Goal: Information Seeking & Learning: Learn about a topic

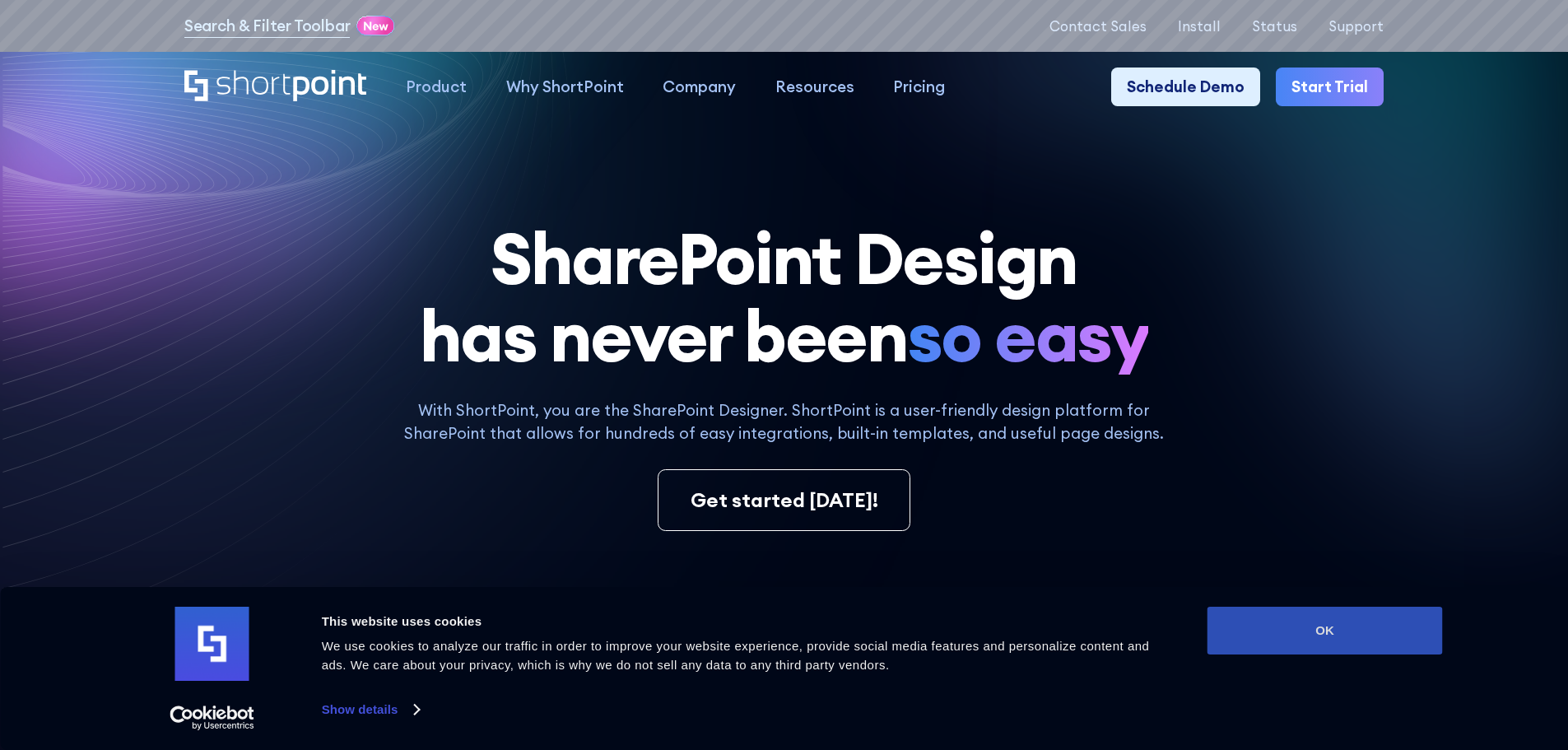
click at [1343, 640] on button "OK" at bounding box center [1325, 630] width 236 height 48
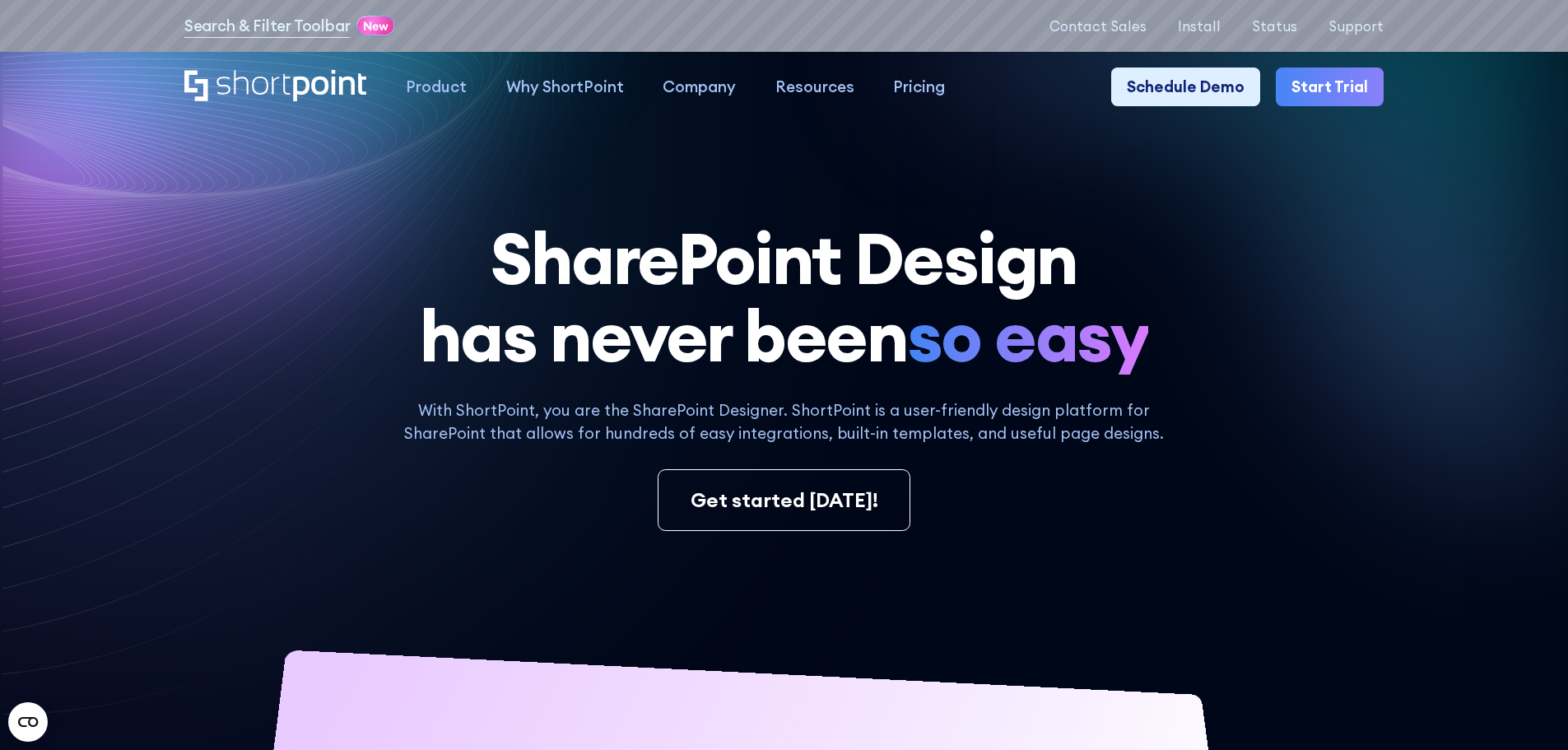
drag, startPoint x: 1257, startPoint y: 282, endPoint x: 1247, endPoint y: 286, distance: 10.8
click at [1255, 283] on h1 "SharePoint Design has never been so easy" at bounding box center [784, 298] width 1199 height 156
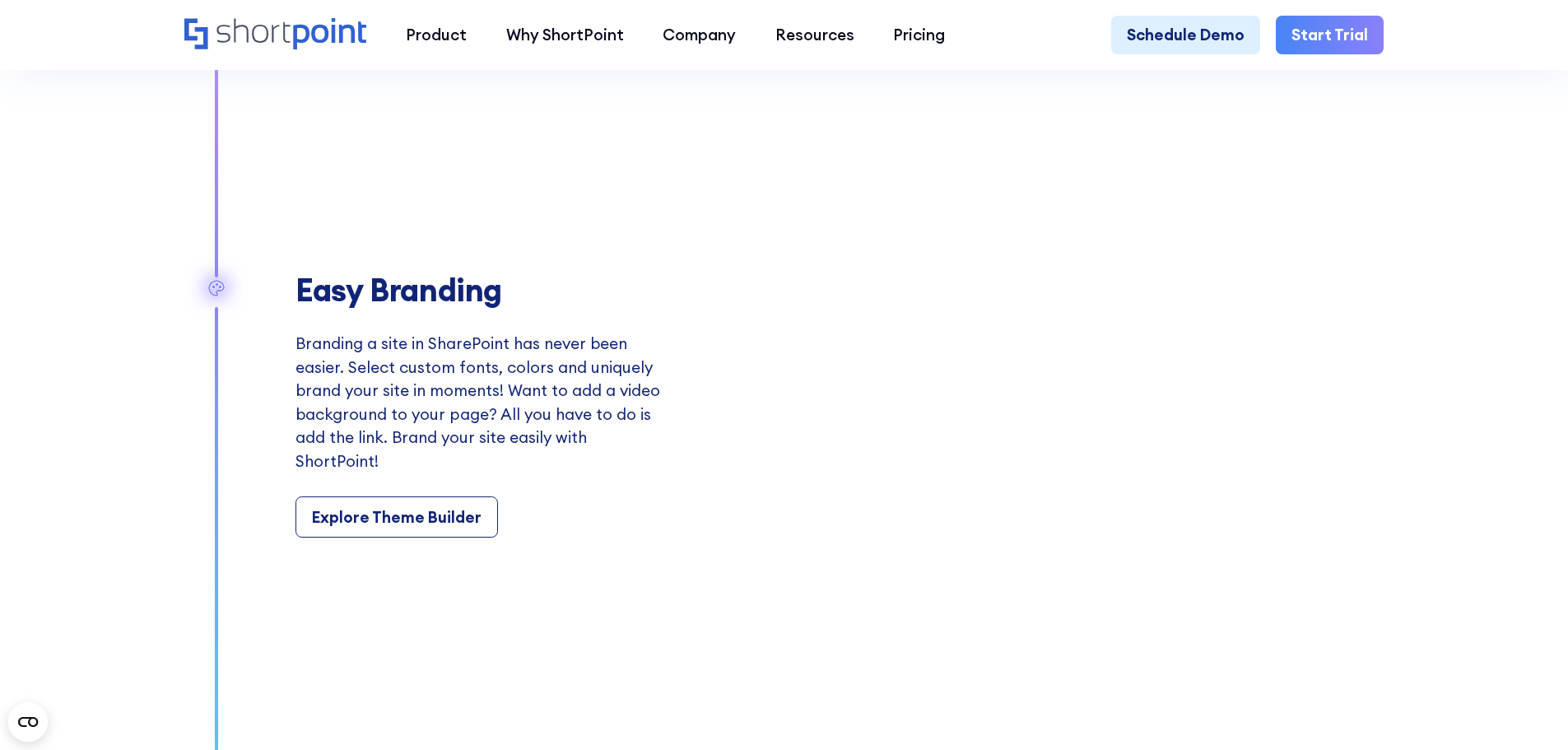
scroll to position [2470, 0]
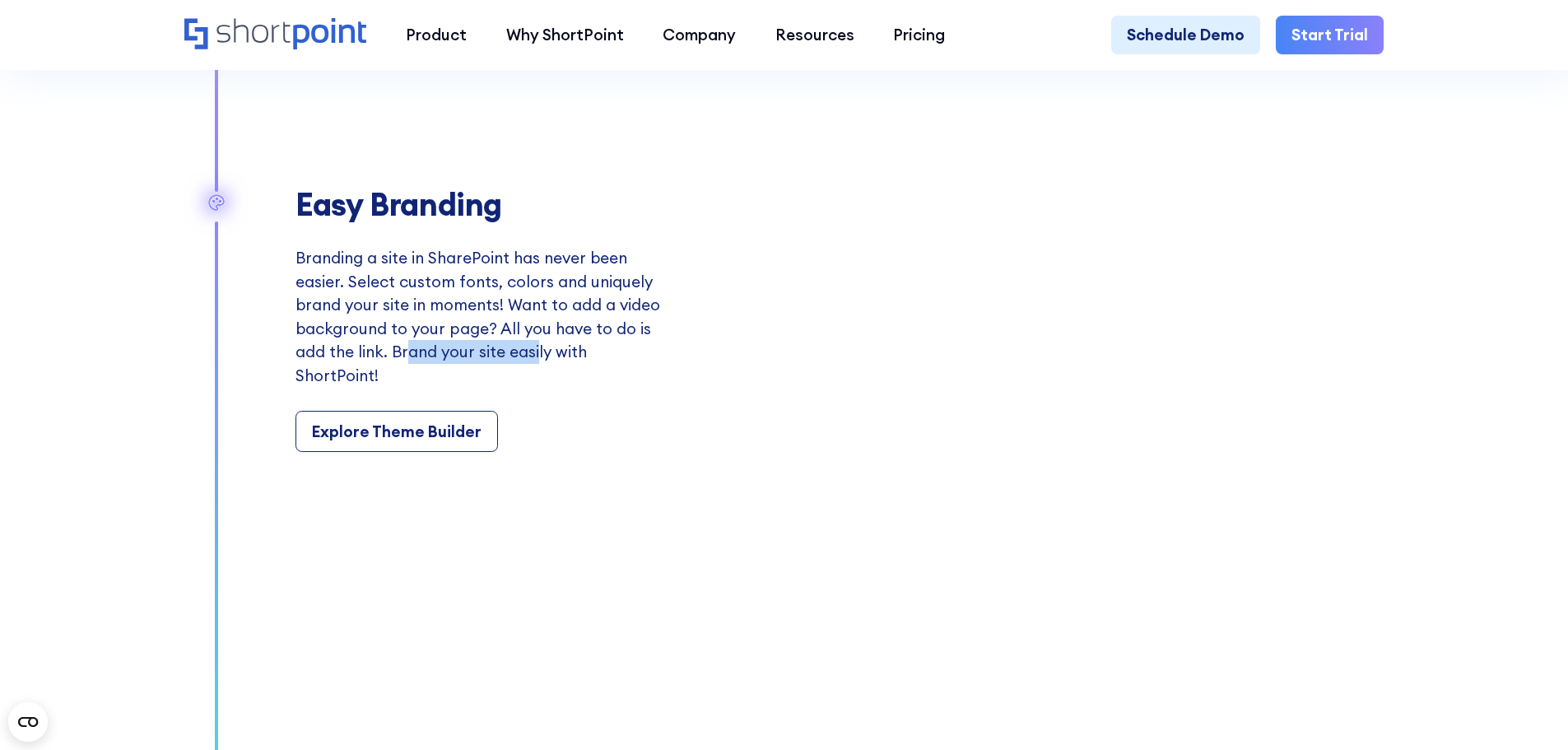
drag, startPoint x: 404, startPoint y: 370, endPoint x: 530, endPoint y: 374, distance: 126.1
click at [530, 374] on p "Branding a site in SharePoint has never been easier. Select custom fonts, color…" at bounding box center [479, 316] width 369 height 140
click at [528, 375] on p "Branding a site in SharePoint has never been easier. Select custom fonts, color…" at bounding box center [479, 316] width 369 height 140
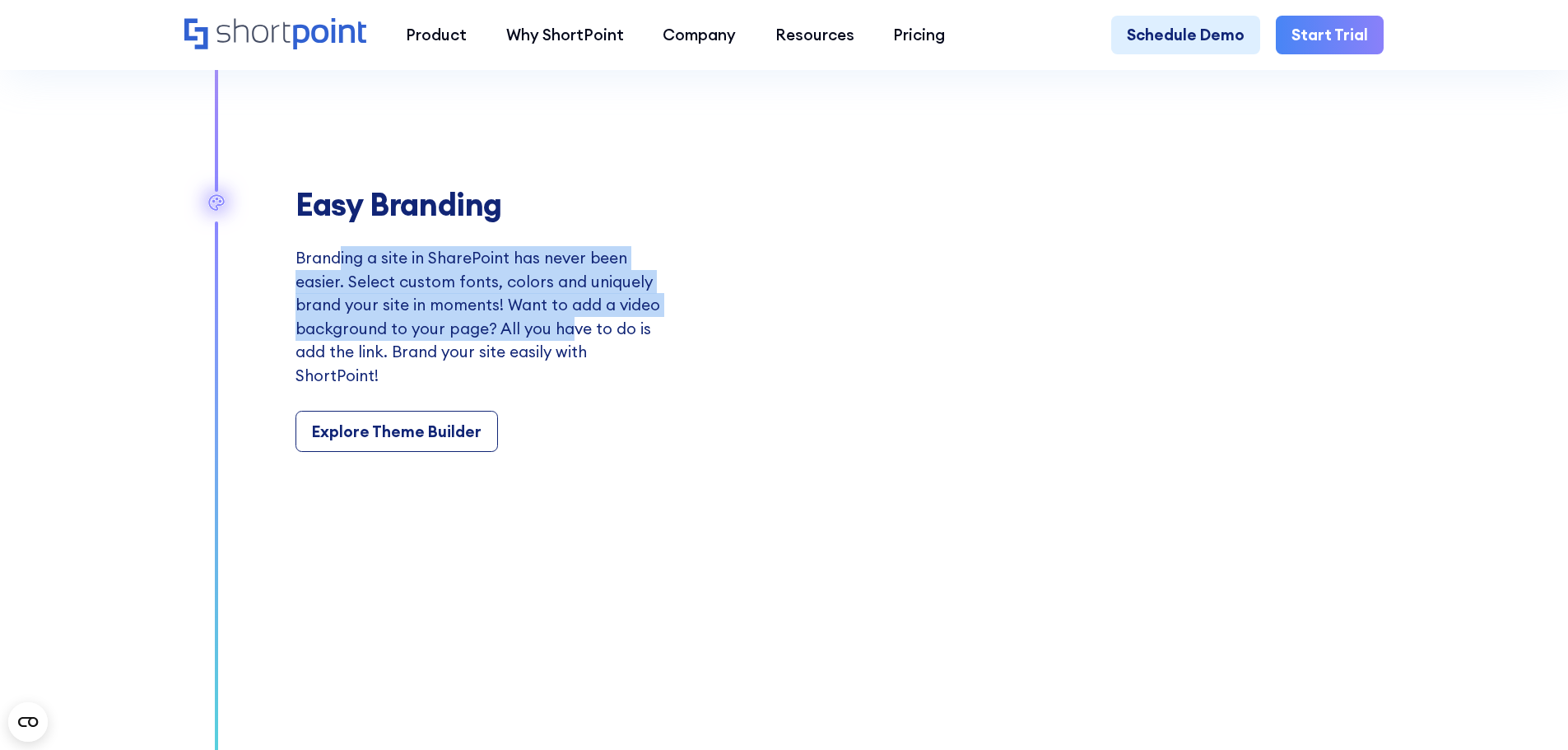
drag, startPoint x: 559, startPoint y: 354, endPoint x: 332, endPoint y: 276, distance: 240.0
click at [332, 276] on p "Branding a site in SharePoint has never been easier. Select custom fonts, color…" at bounding box center [479, 316] width 369 height 140
drag, startPoint x: 524, startPoint y: 377, endPoint x: 315, endPoint y: 271, distance: 234.3
click at [315, 271] on p "Branding a site in SharePoint has never been easier. Select custom fonts, color…" at bounding box center [479, 316] width 369 height 140
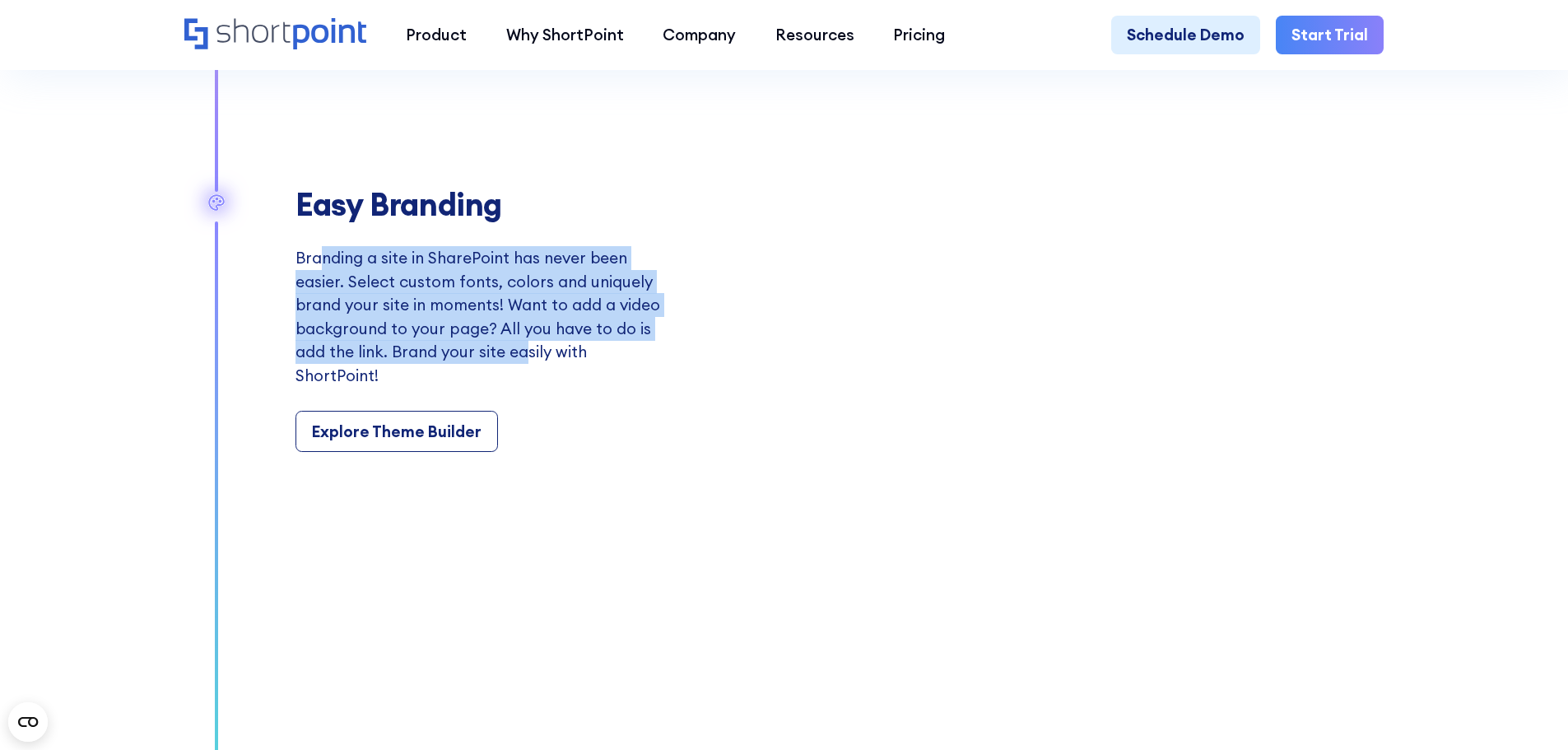
click at [315, 271] on p "Branding a site in SharePoint has never been easier. Select custom fonts, color…" at bounding box center [479, 316] width 369 height 140
drag, startPoint x: 523, startPoint y: 377, endPoint x: 330, endPoint y: 274, distance: 218.8
click at [330, 274] on p "Branding a site in SharePoint has never been easier. Select custom fonts, color…" at bounding box center [479, 316] width 369 height 140
drag, startPoint x: 528, startPoint y: 373, endPoint x: 317, endPoint y: 275, distance: 232.6
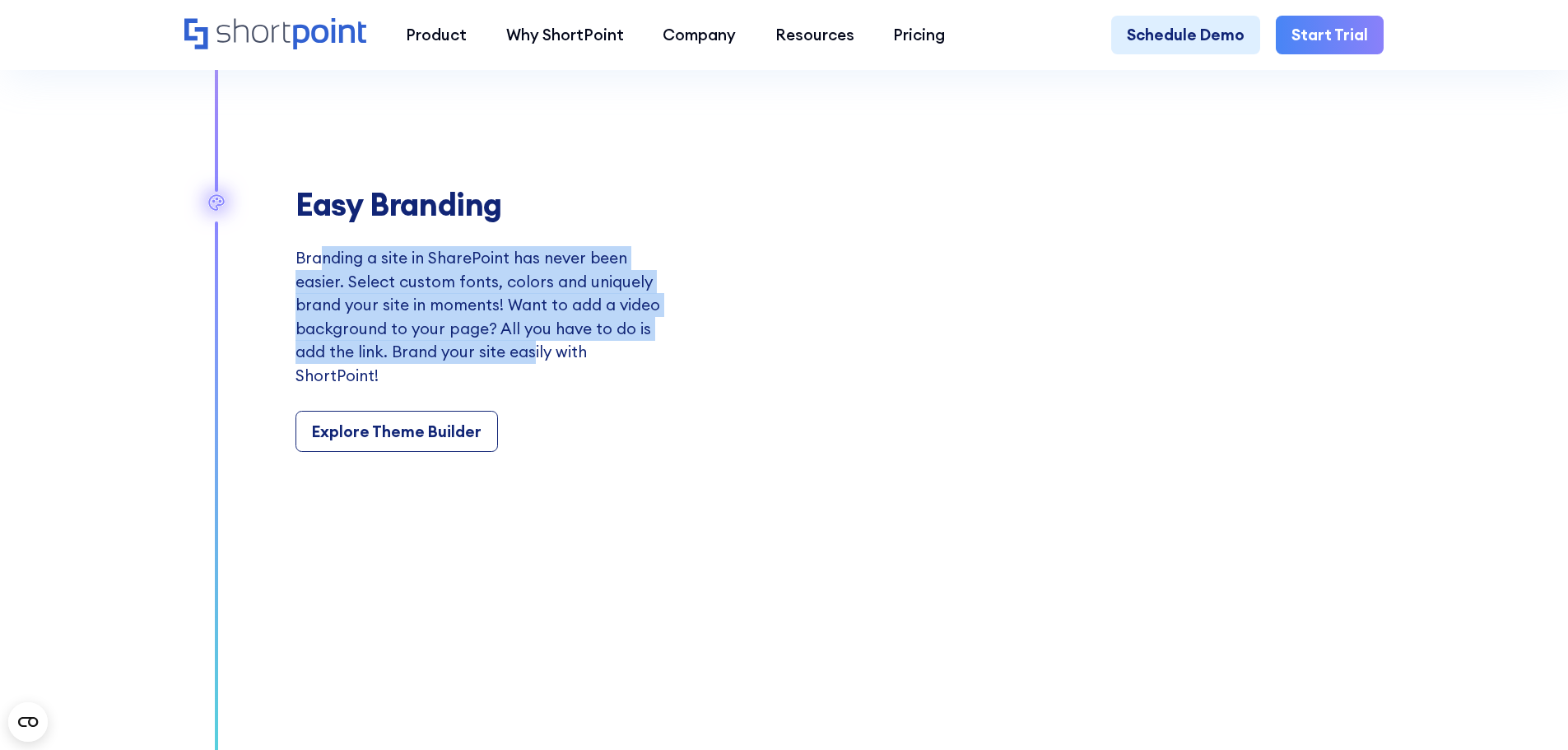
click at [317, 275] on p "Branding a site in SharePoint has never been easier. Select custom fonts, color…" at bounding box center [479, 316] width 369 height 140
click at [318, 275] on p "Branding a site in SharePoint has never been easier. Select custom fonts, color…" at bounding box center [479, 316] width 369 height 140
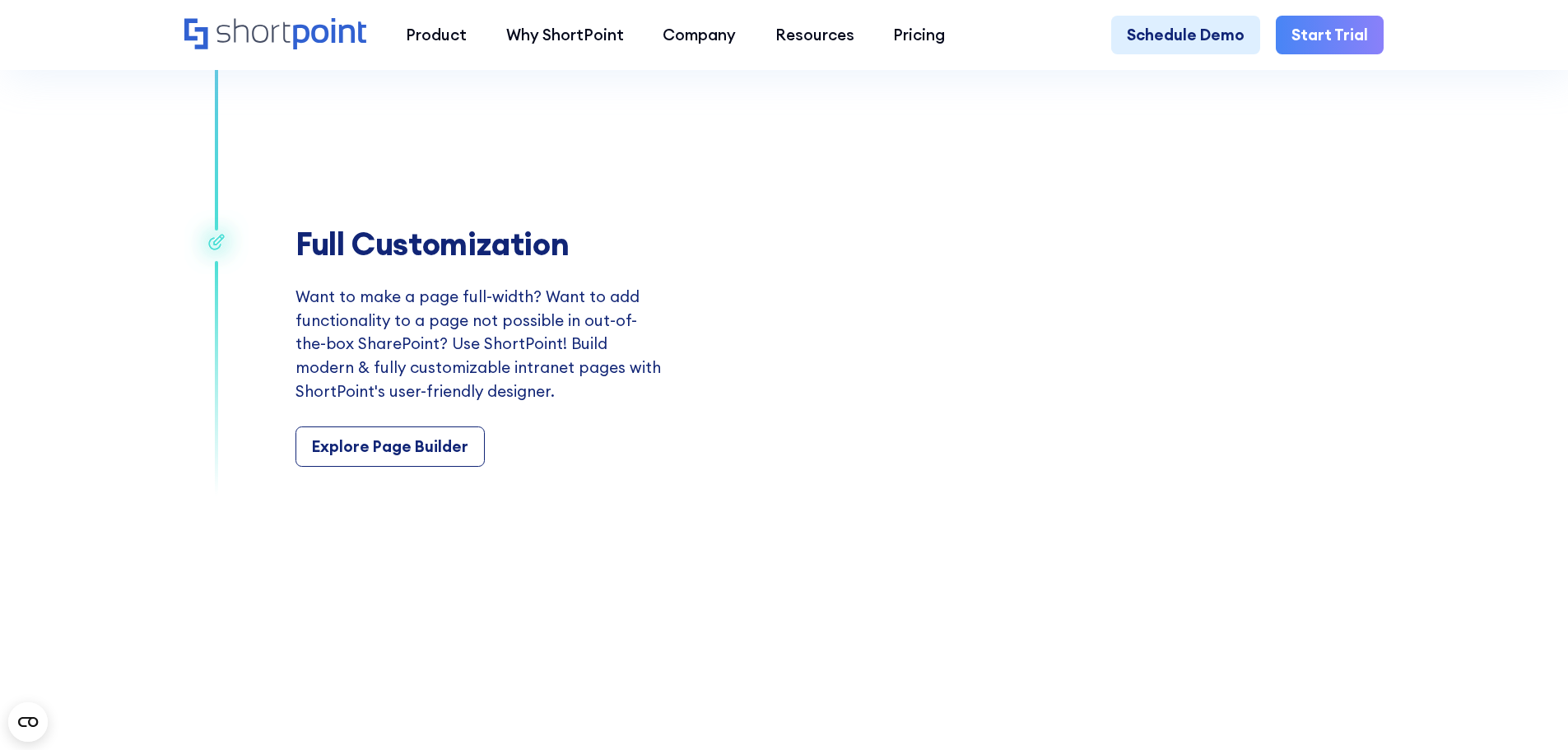
scroll to position [3046, 0]
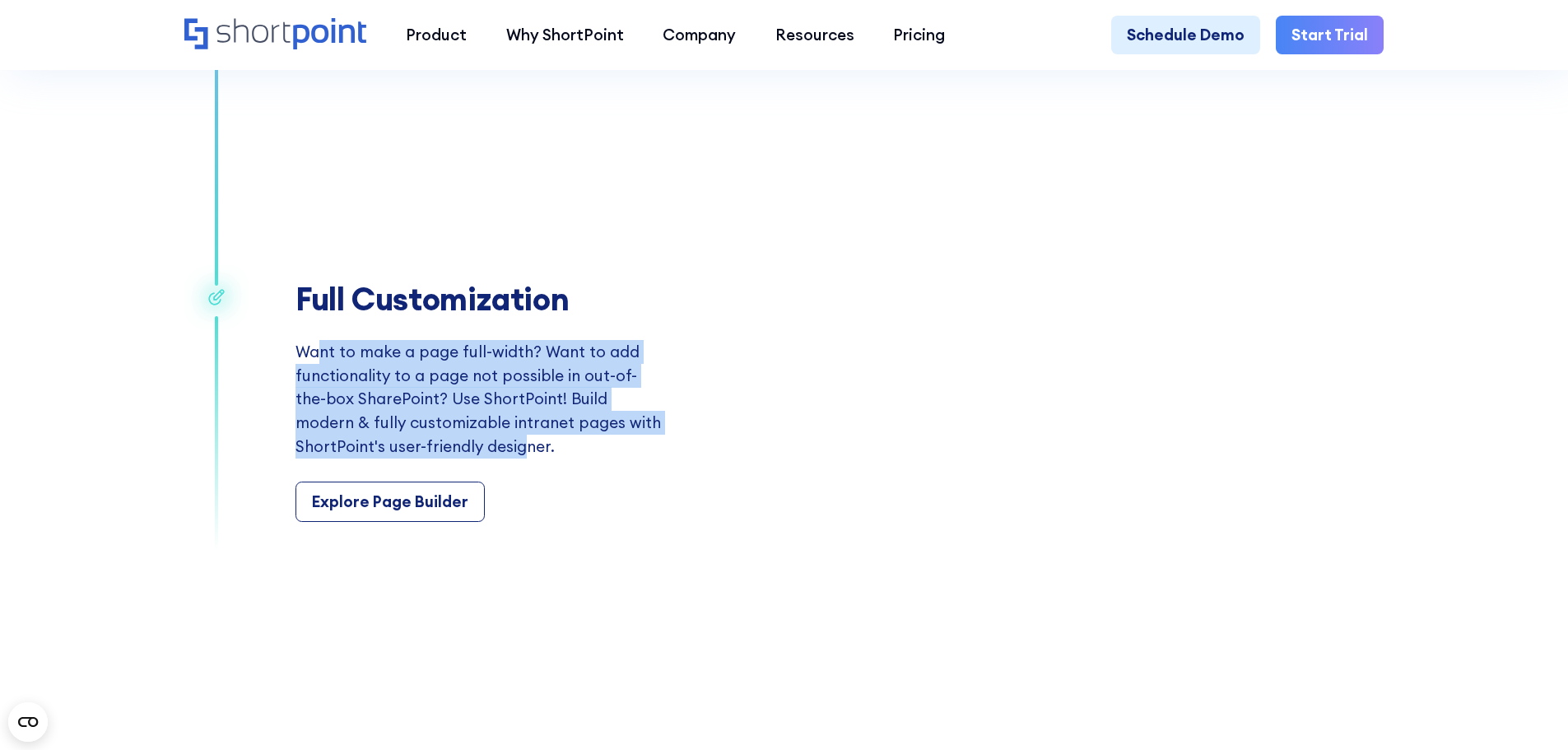
drag, startPoint x: 314, startPoint y: 380, endPoint x: 519, endPoint y: 473, distance: 225.1
click at [519, 457] on p "Want to make a page full-width? Want to add functionality to a page not possibl…" at bounding box center [479, 399] width 369 height 118
drag, startPoint x: 510, startPoint y: 472, endPoint x: 332, endPoint y: 372, distance: 204.2
click at [332, 372] on p "Want to make a page full-width? Want to add functionality to a page not possibl…" at bounding box center [479, 399] width 369 height 118
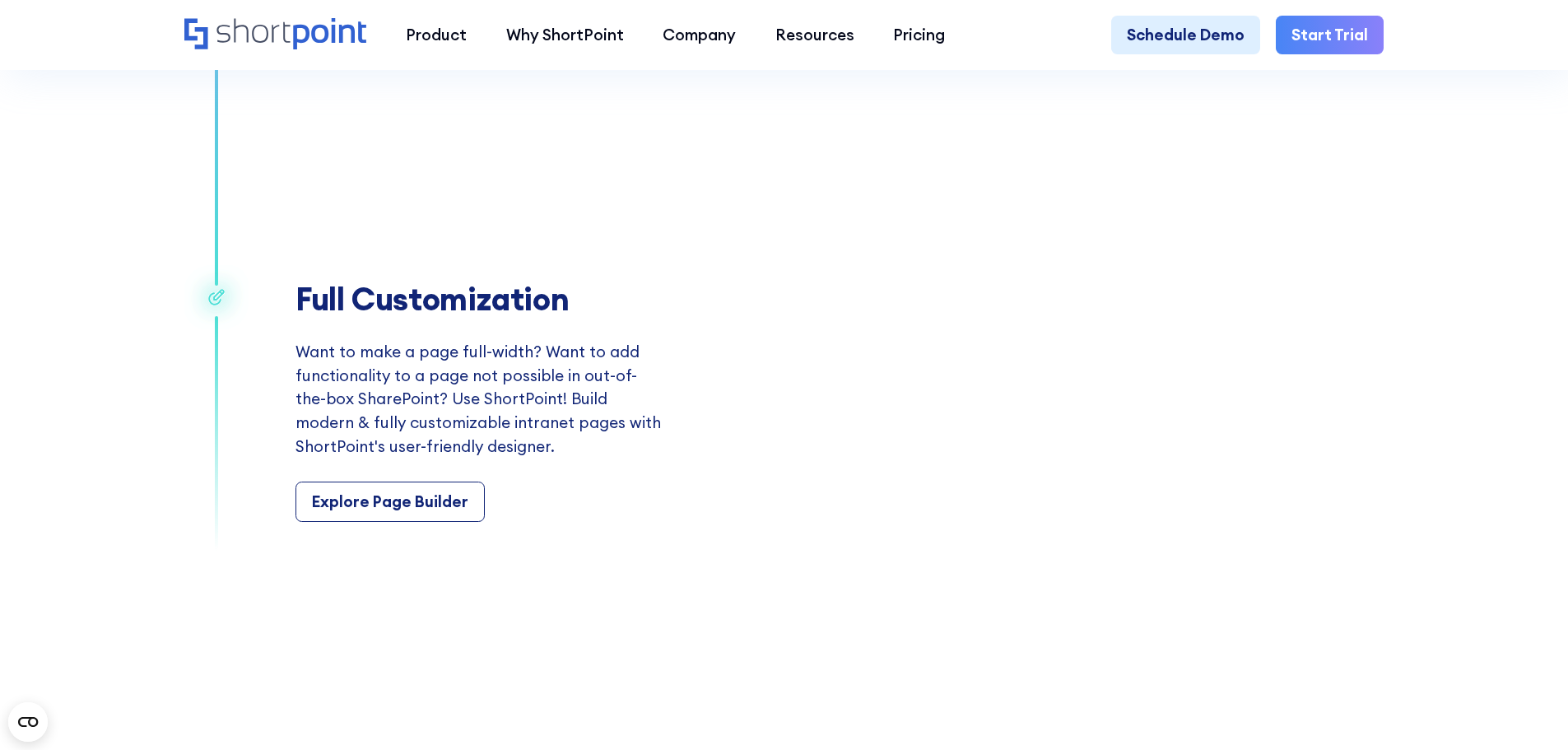
click at [545, 500] on div "Full Customization Want to make a page full-width? Want to add functionality to…" at bounding box center [479, 401] width 369 height 242
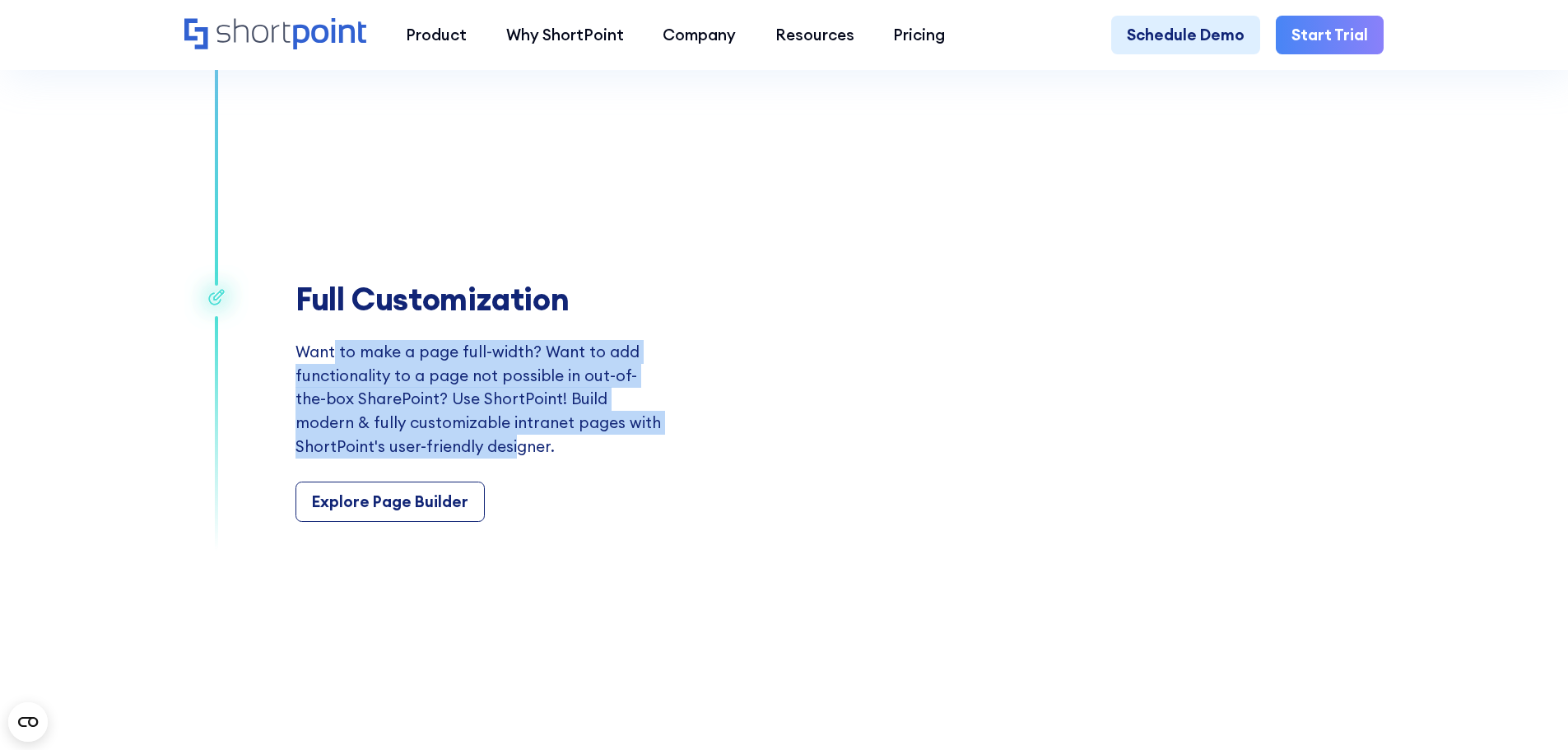
drag, startPoint x: 510, startPoint y: 471, endPoint x: 330, endPoint y: 385, distance: 199.5
click at [330, 385] on p "Want to make a page full-width? Want to add functionality to a page not possibl…" at bounding box center [479, 399] width 369 height 118
drag, startPoint x: 563, startPoint y: 290, endPoint x: 579, endPoint y: 266, distance: 28.8
click at [572, 275] on div "Full Customization Want to make a page full-width? Want to add functionality to…" at bounding box center [451, 401] width 534 height 348
